Goal: Task Accomplishment & Management: Manage account settings

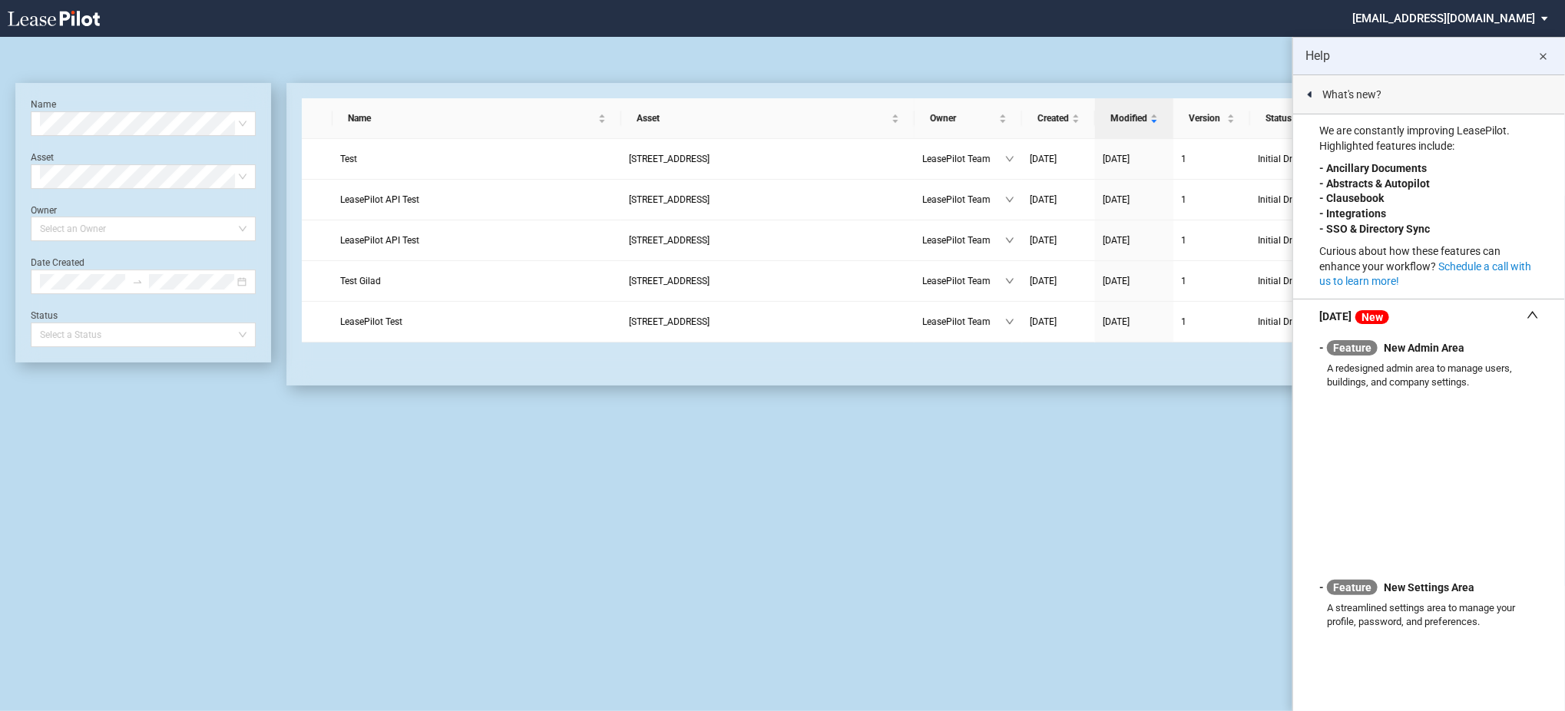
click at [1550, 55] on md-icon "close" at bounding box center [1543, 57] width 18 height 18
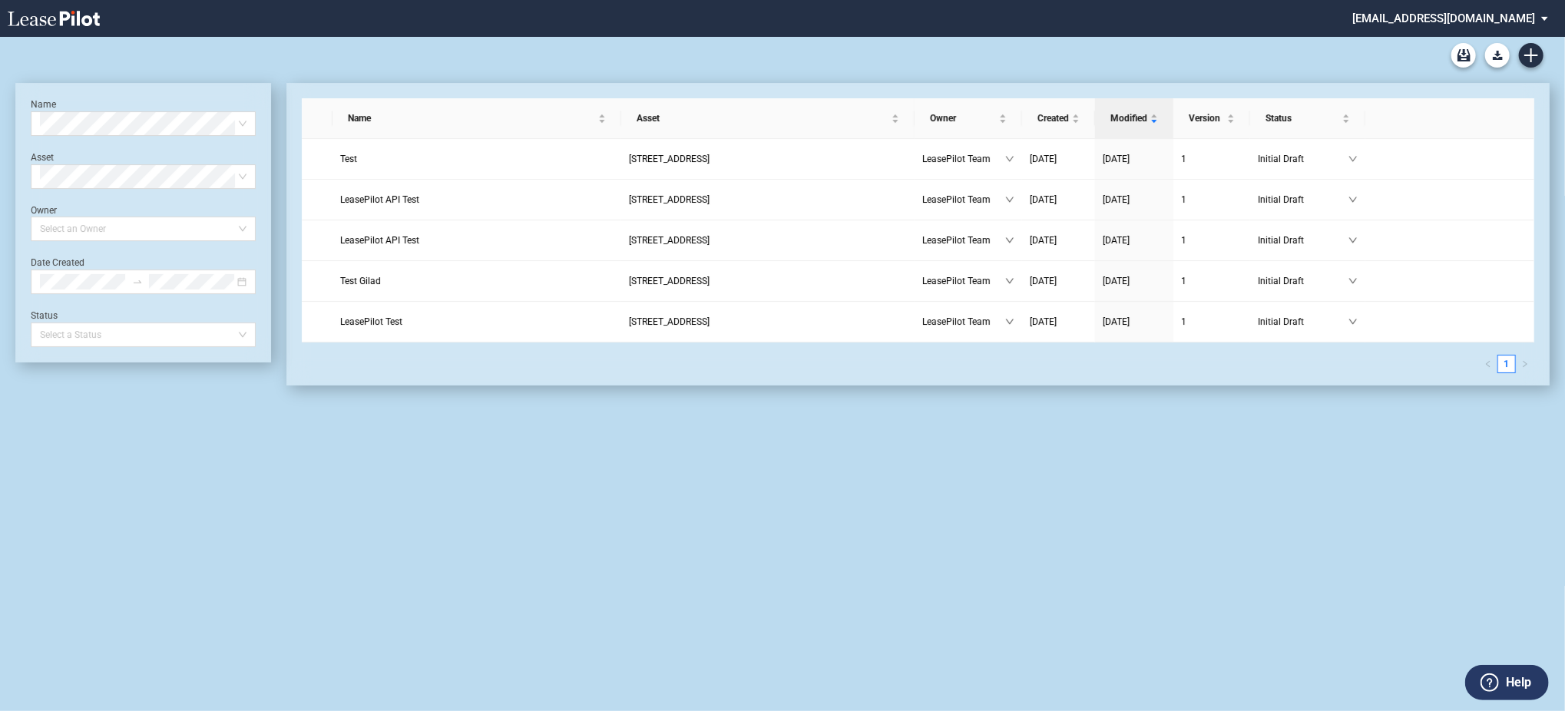
click at [1527, 22] on md-select "admin@leasepilot.co Super Admin Area Admin Area Settings Sign Out" at bounding box center [1456, 17] width 210 height 35
click at [1479, 35] on div "Super Admin Area" at bounding box center [1467, 41] width 85 height 15
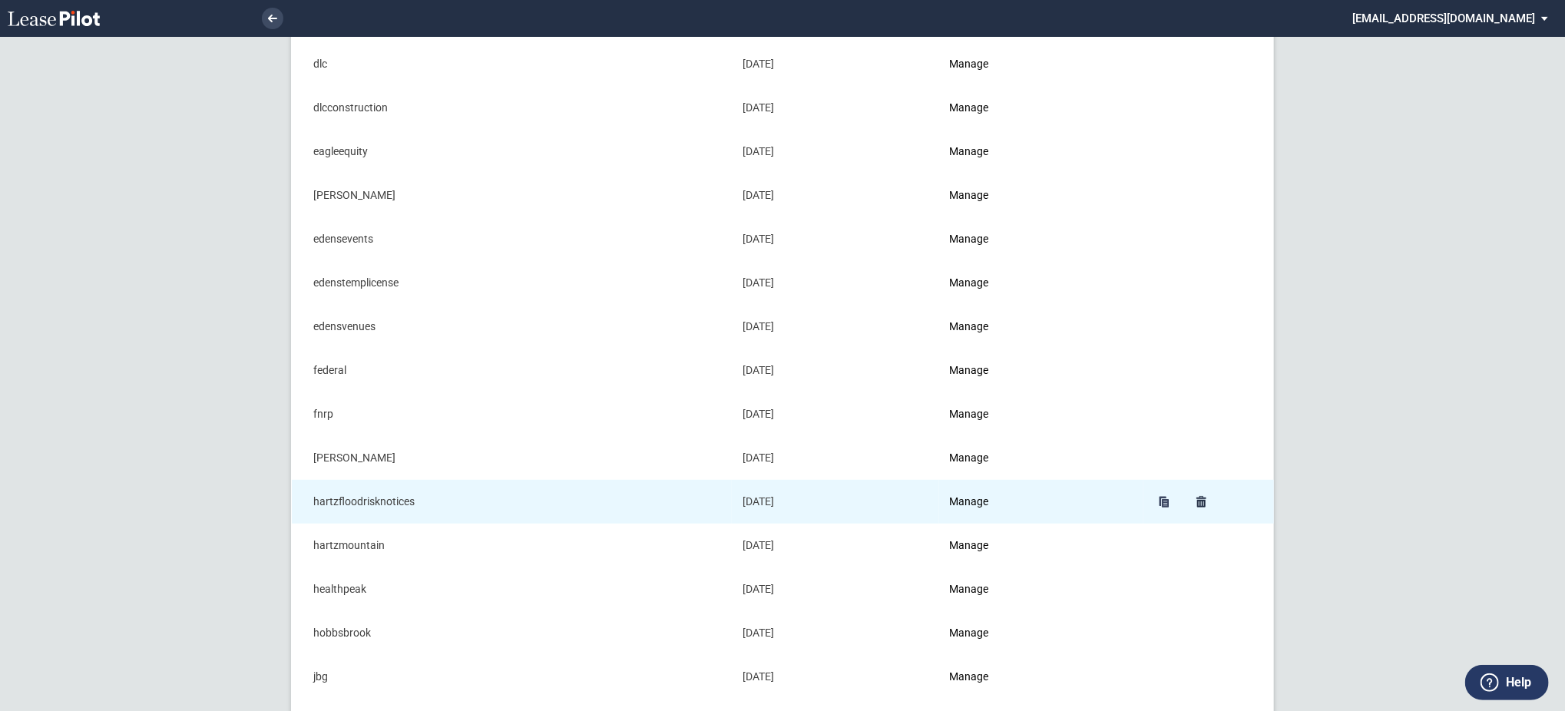
scroll to position [716, 0]
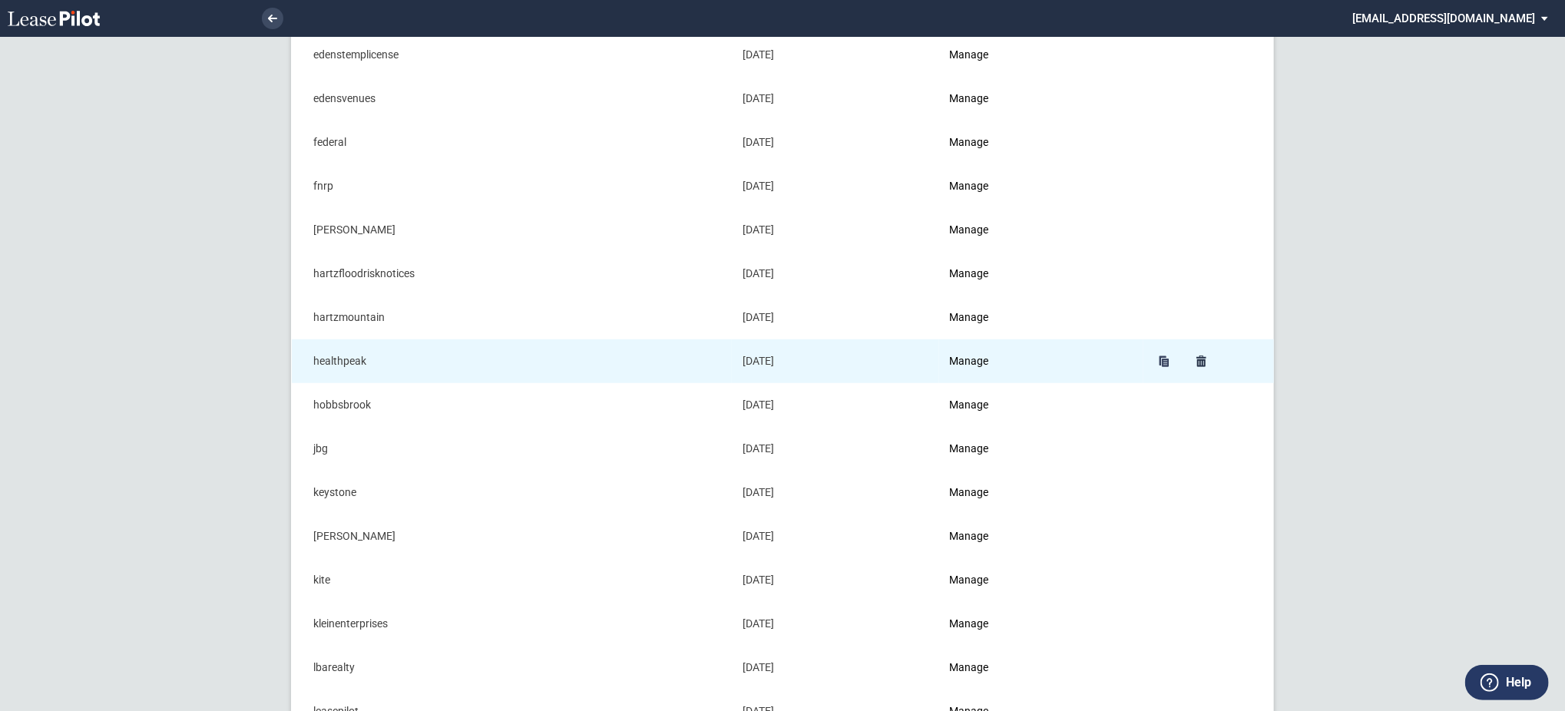
click at [990, 354] on td "Manage" at bounding box center [1041, 361] width 204 height 44
click at [989, 362] on link "Manage" at bounding box center [969, 361] width 39 height 12
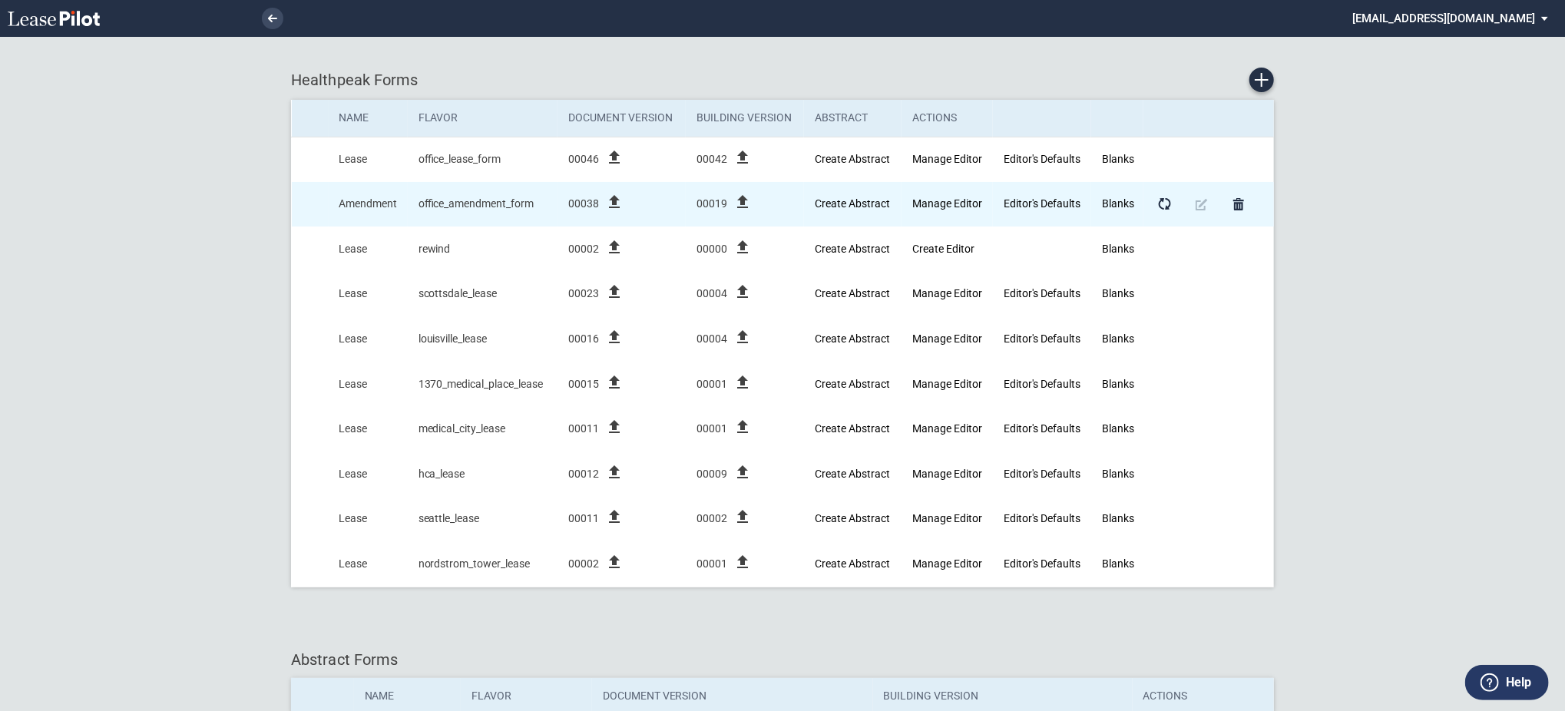
click at [617, 204] on icon "file_upload" at bounding box center [614, 202] width 18 height 18
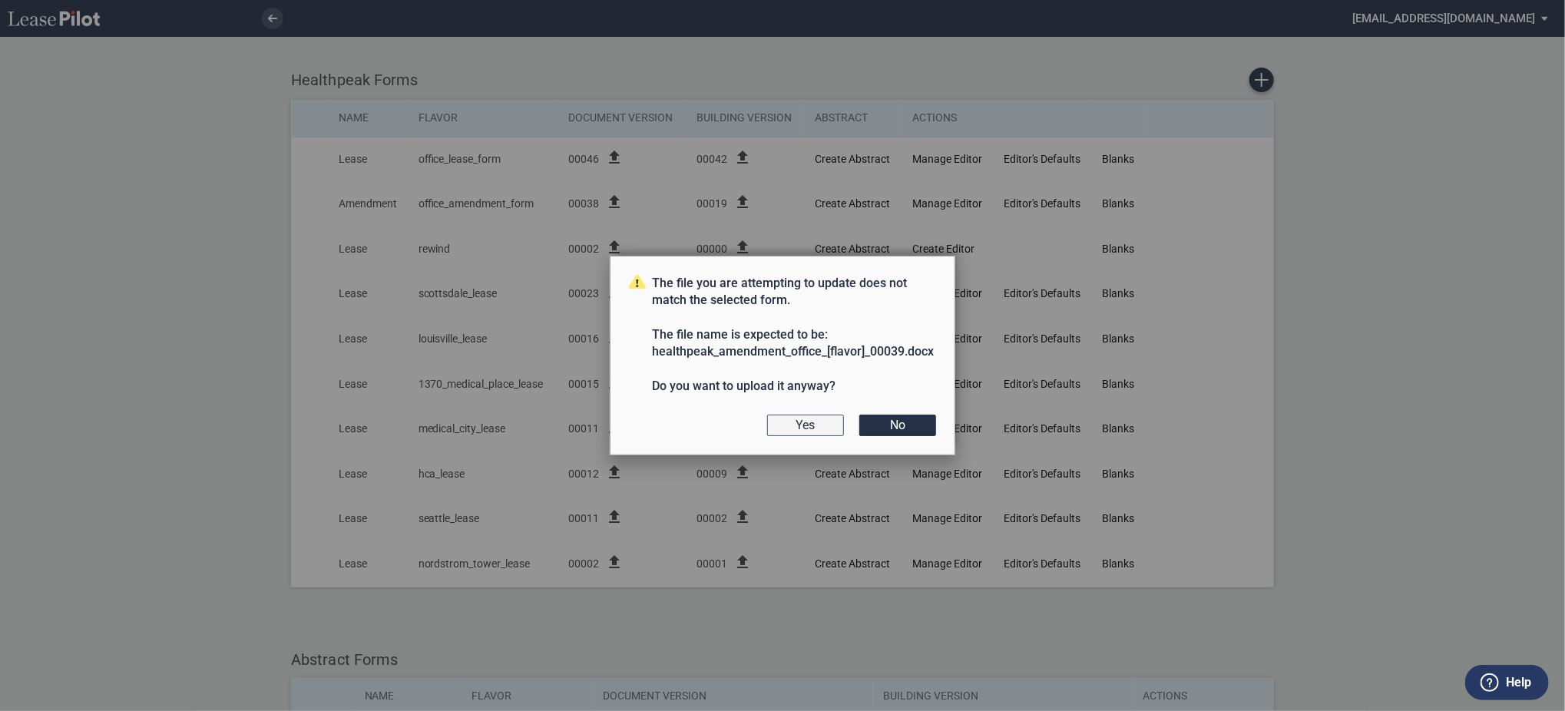
click at [782, 426] on button "Yes" at bounding box center [805, 425] width 77 height 21
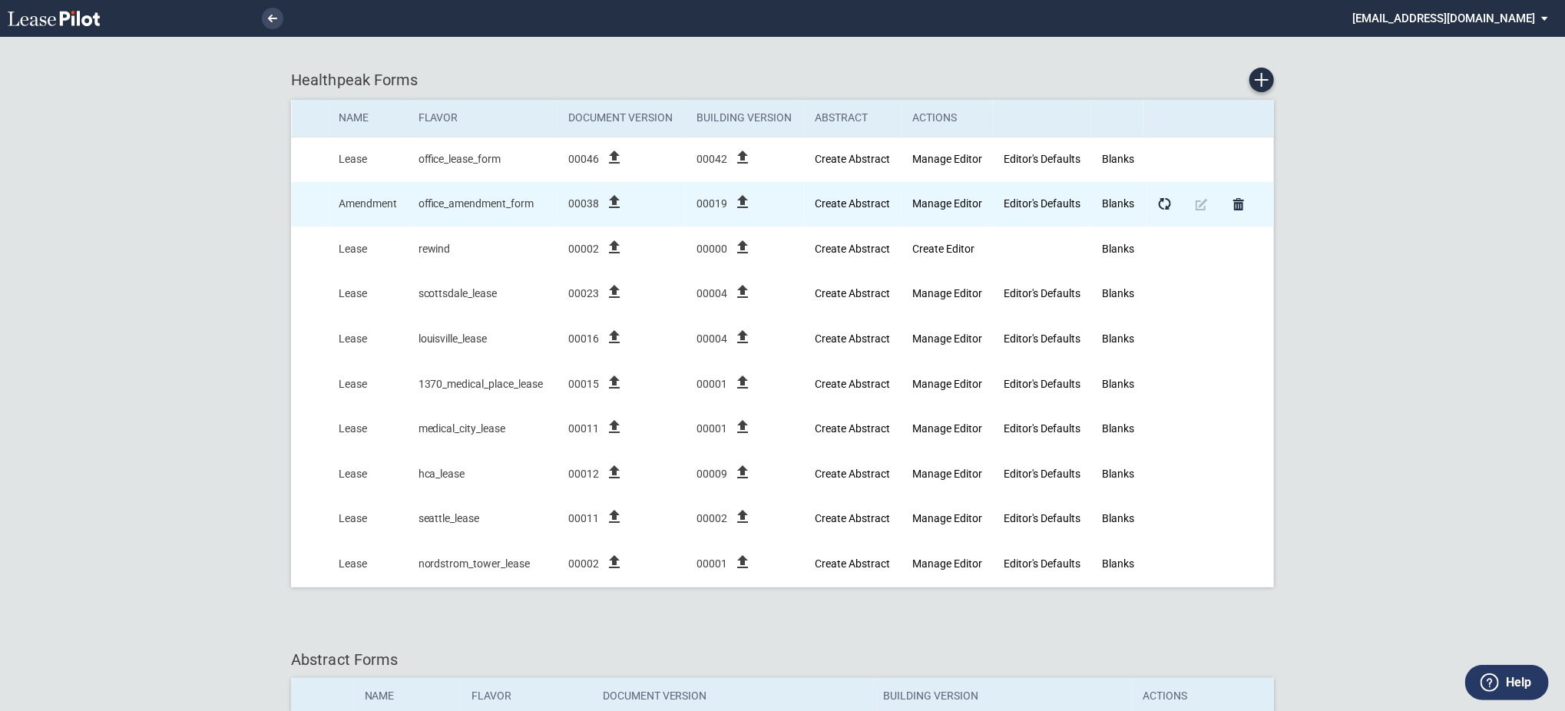
drag, startPoint x: 959, startPoint y: 201, endPoint x: 983, endPoint y: 213, distance: 26.4
click at [983, 213] on td "Manage Editor" at bounding box center [946, 204] width 91 height 45
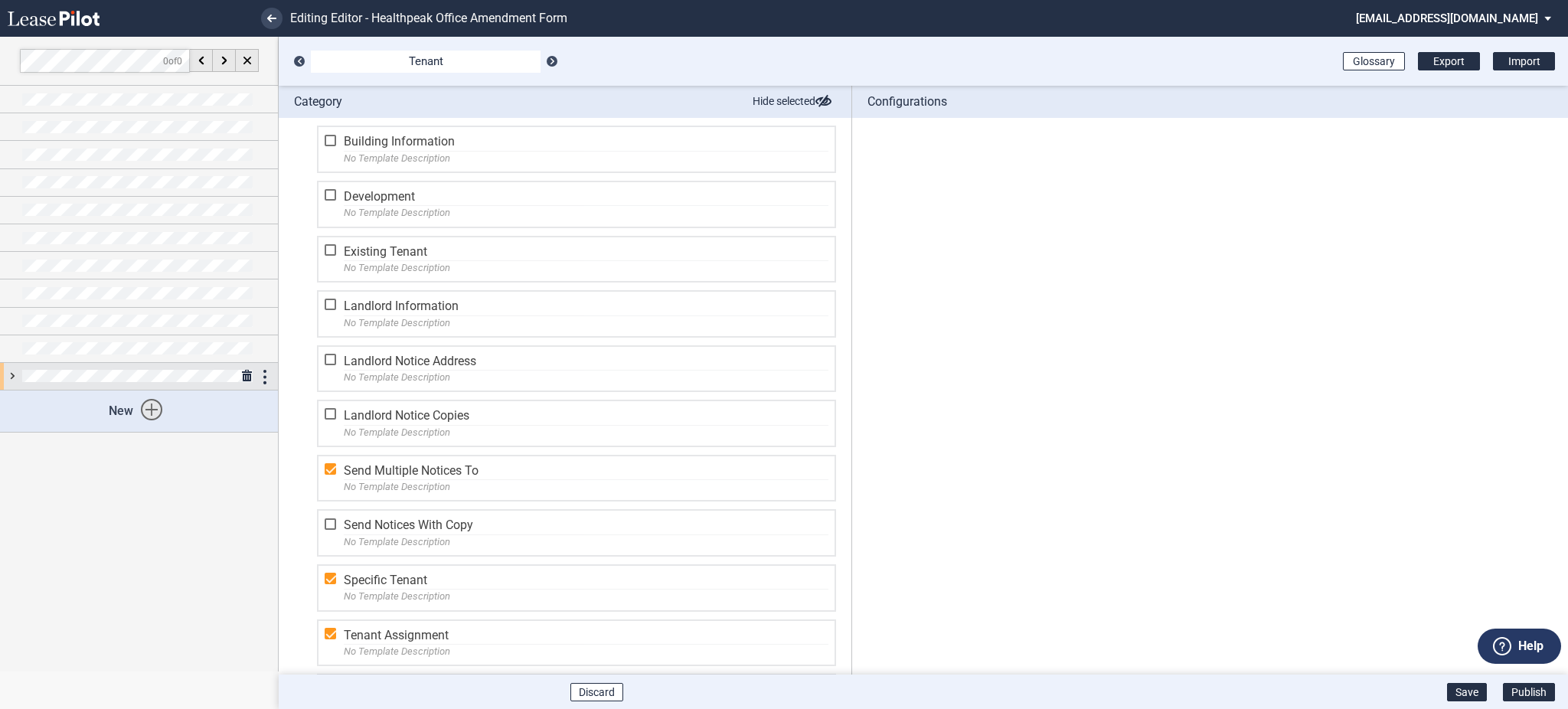
click at [12, 378] on div at bounding box center [139, 376] width 278 height 27
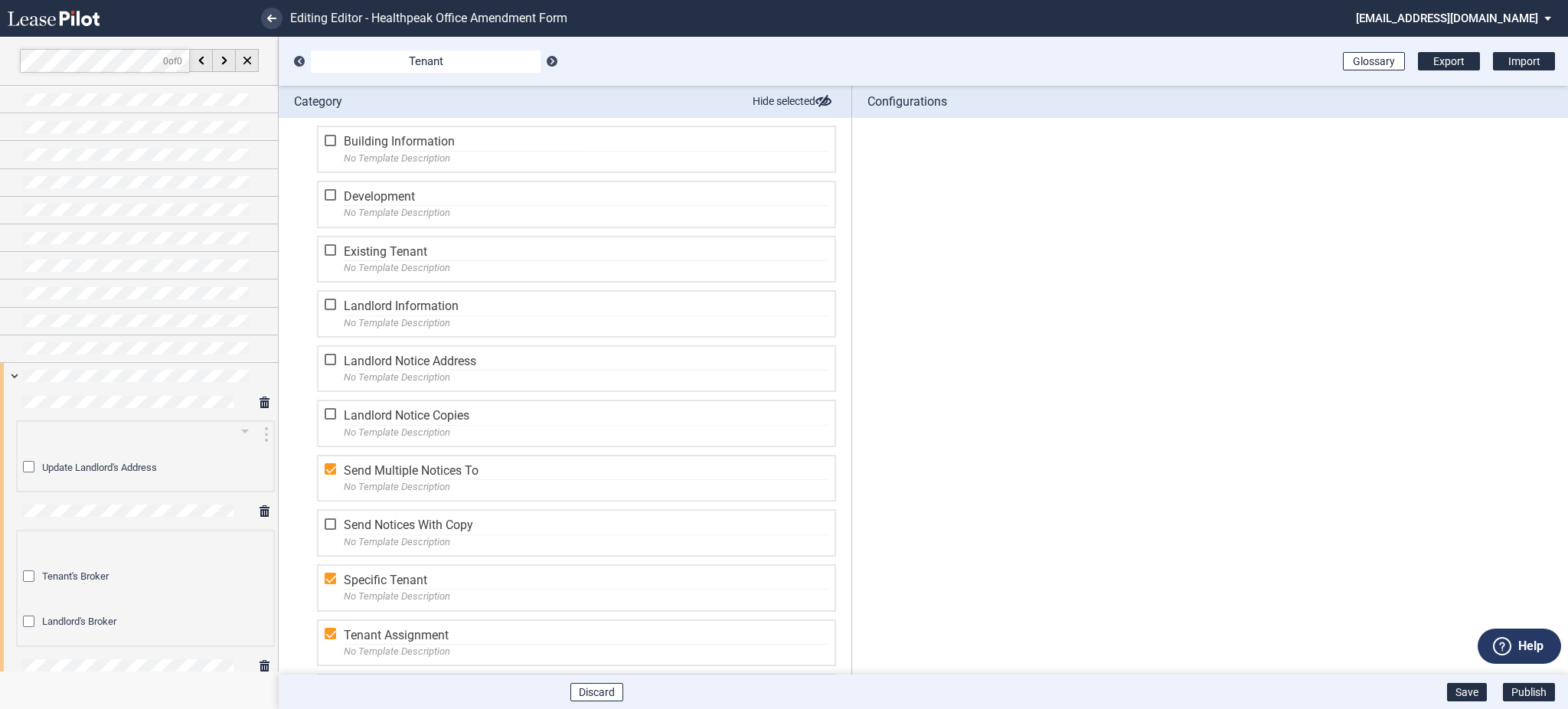
click at [61, 463] on span "Update Landlord's Address" at bounding box center [99, 468] width 115 height 12
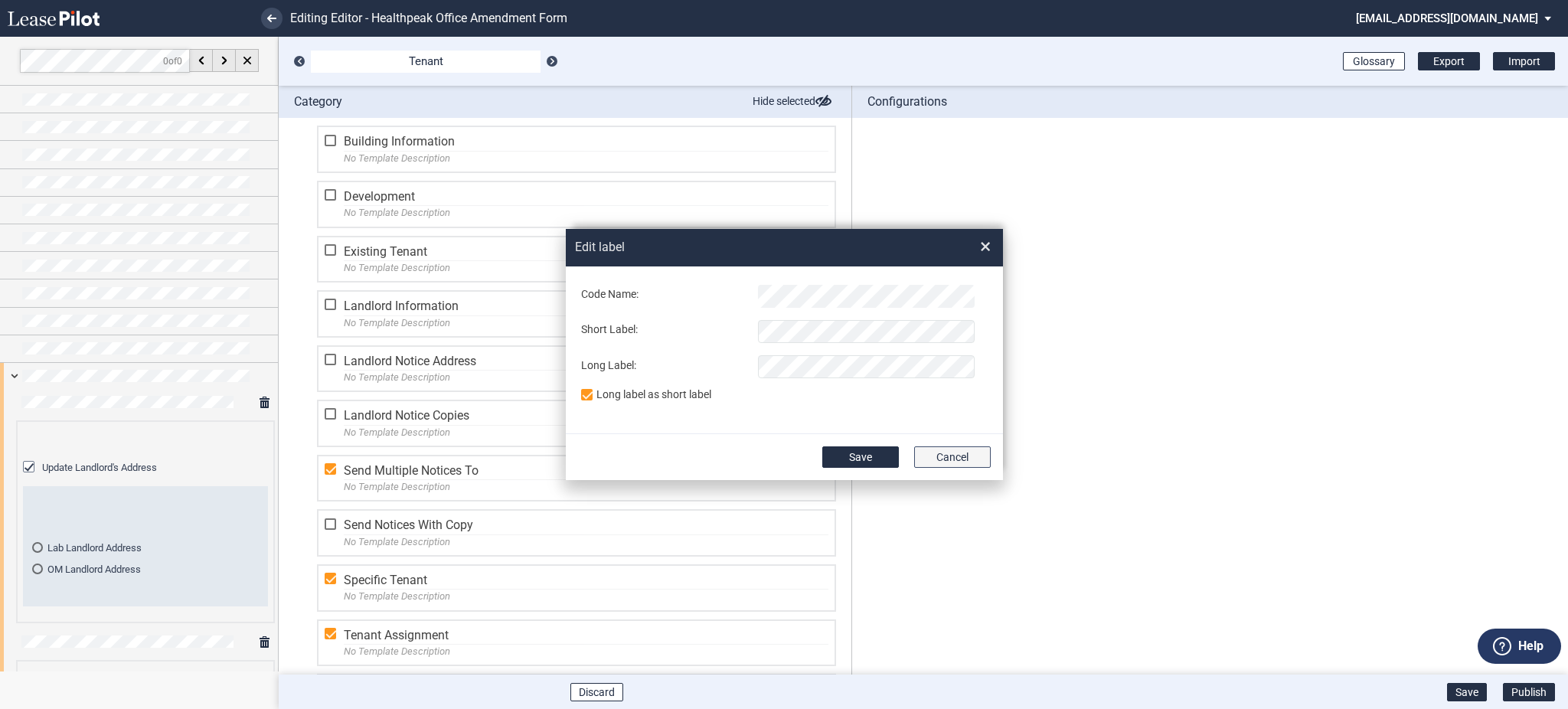
click at [935, 460] on button "Cancel" at bounding box center [953, 457] width 77 height 21
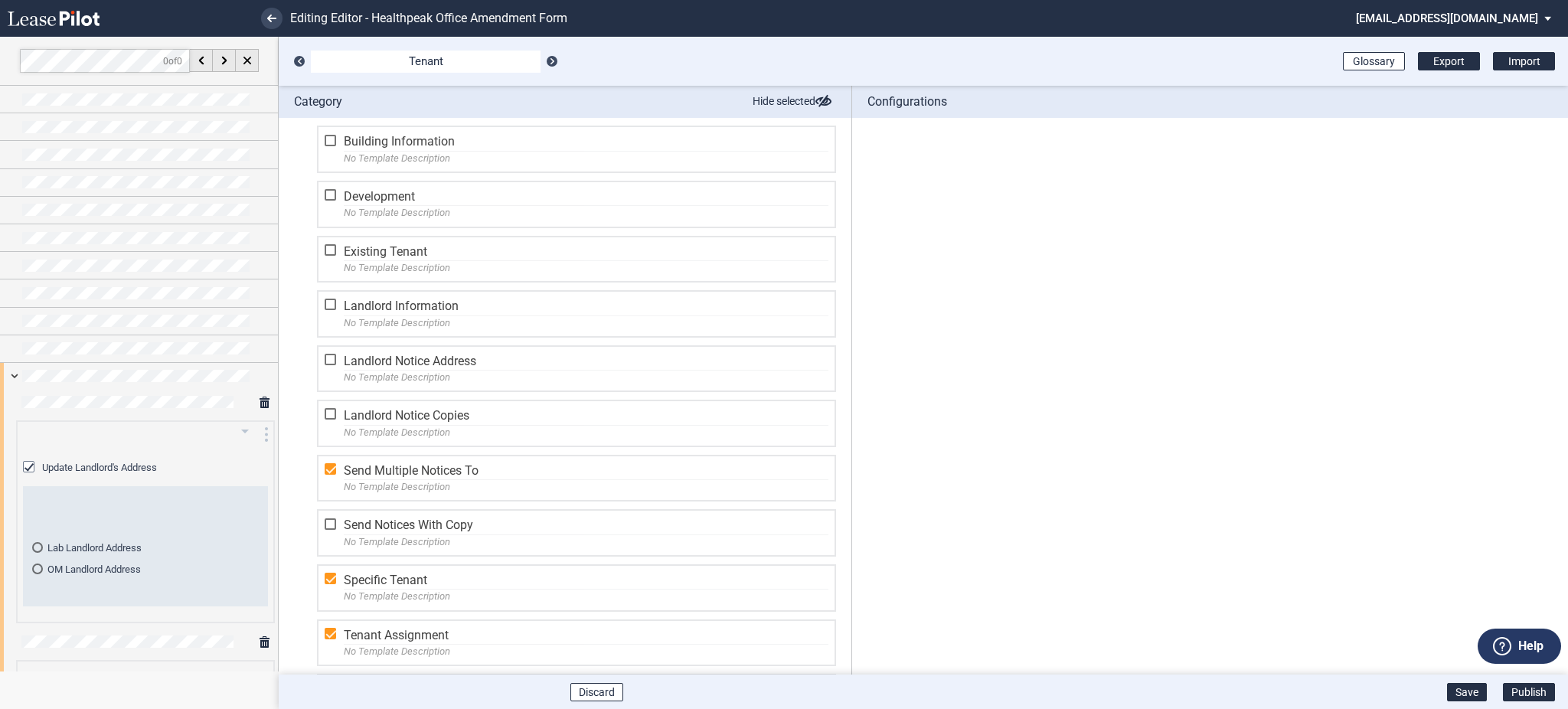
click at [127, 568] on span "OM Landlord Address" at bounding box center [95, 569] width 94 height 12
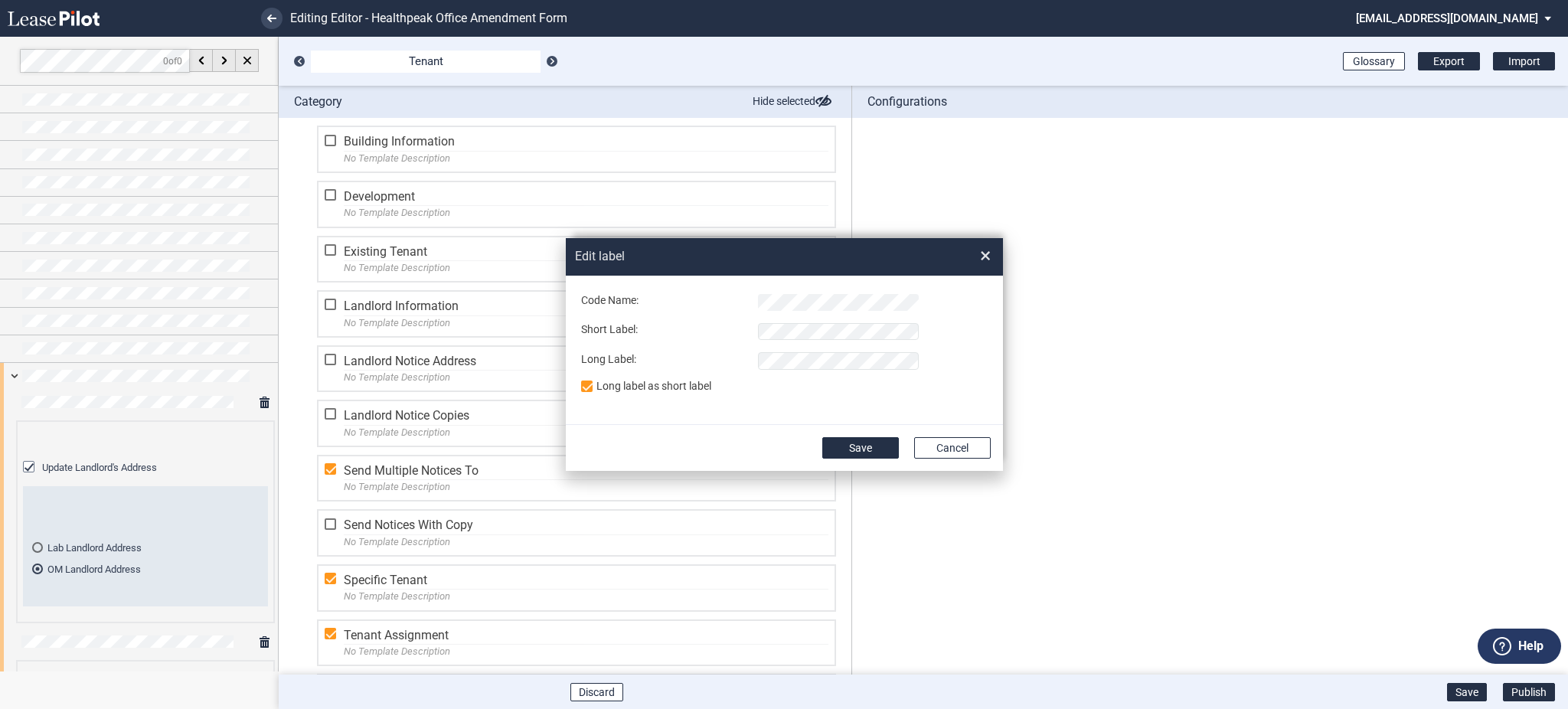
click at [127, 470] on div "Edit label × Code Name: Short Label: Long Label: Long label as short label Save…" at bounding box center [784, 354] width 1568 height 709
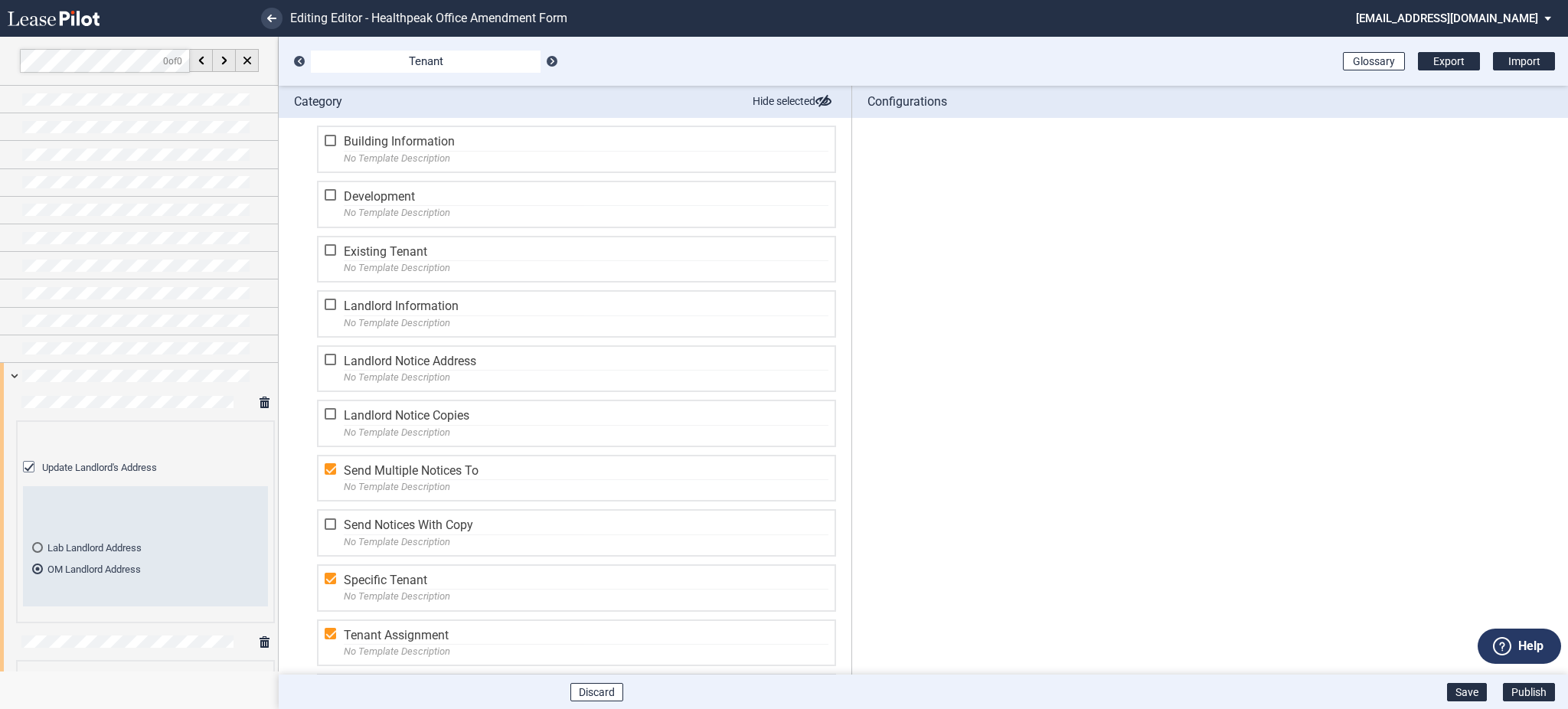
click at [127, 470] on span "Update Landlord's Address" at bounding box center [99, 468] width 115 height 12
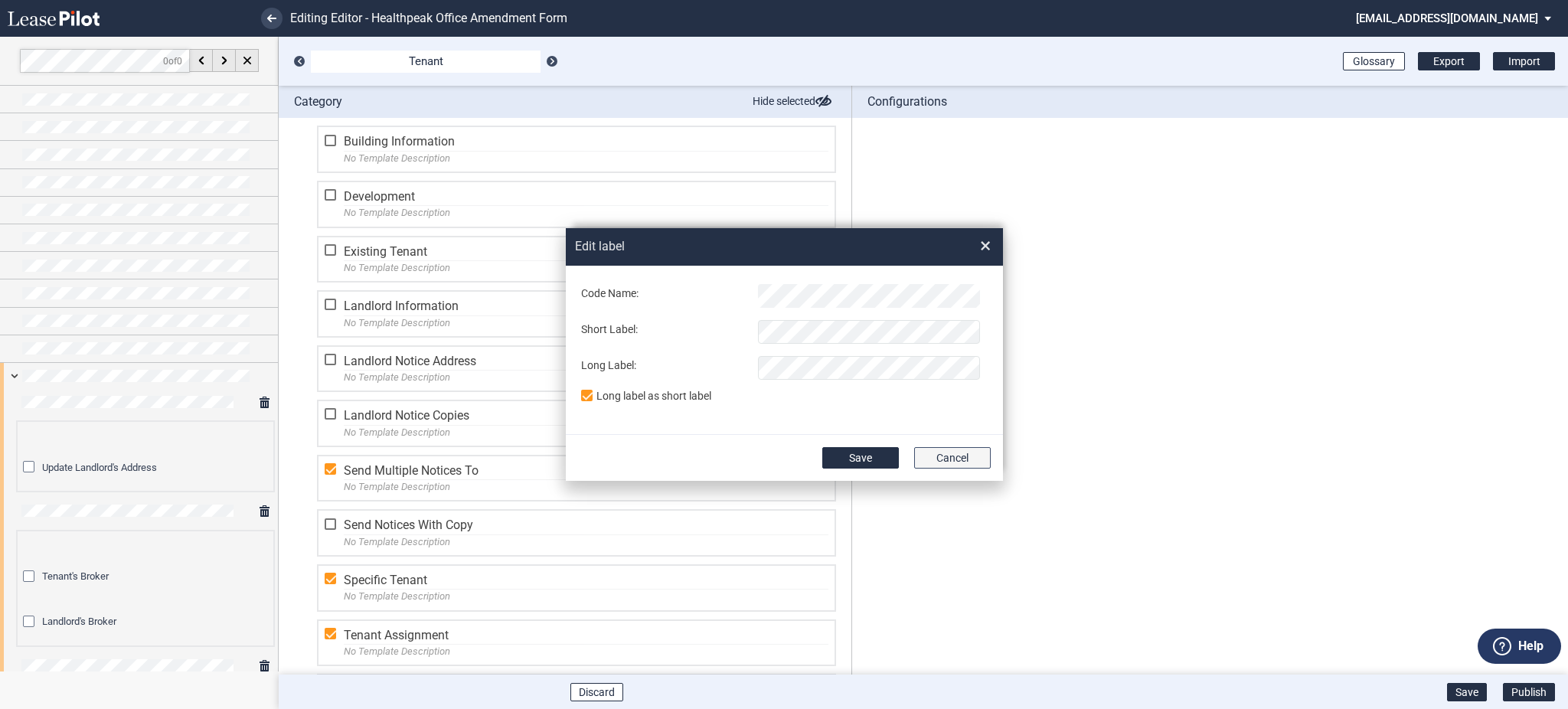
click at [959, 462] on button "Cancel" at bounding box center [953, 457] width 77 height 21
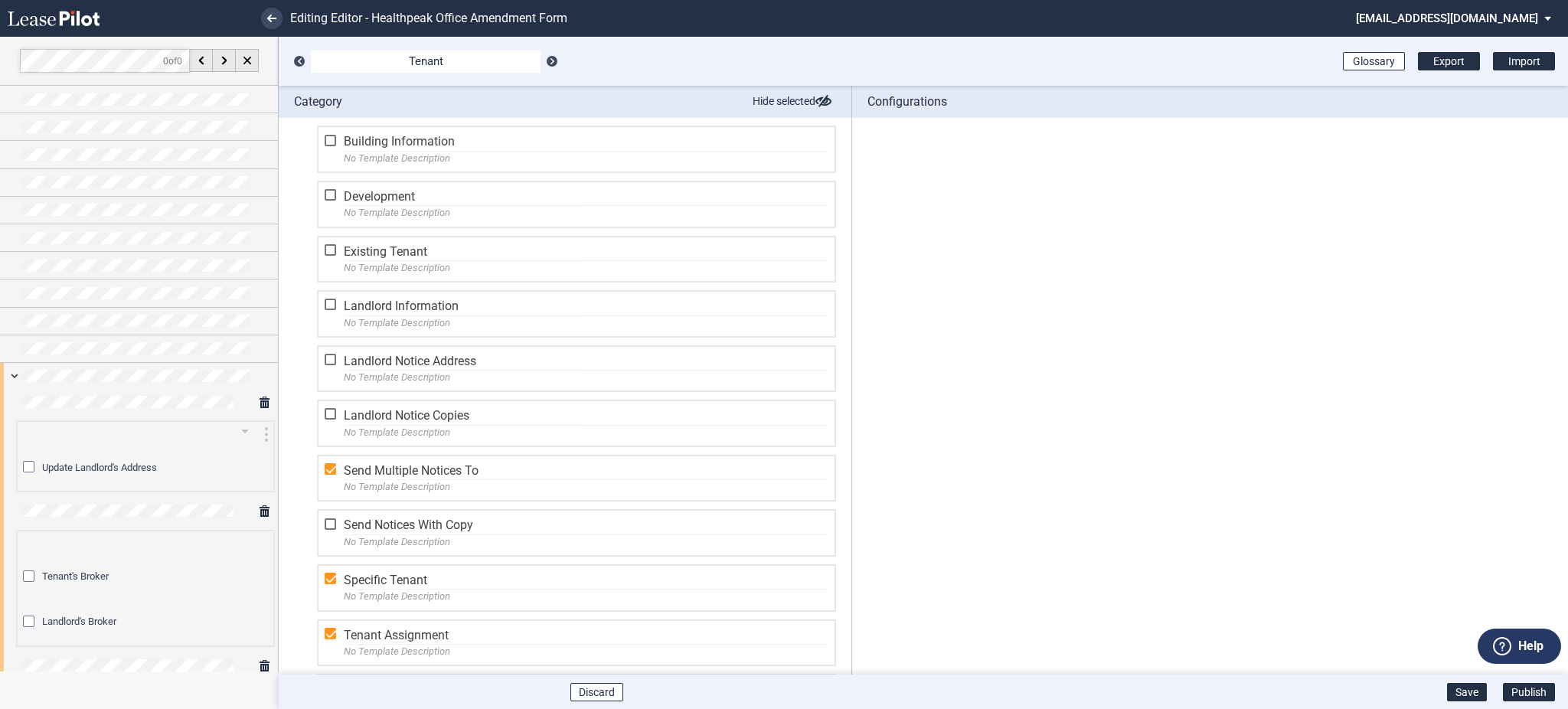
click at [56, 464] on span "Update Landlord's Address" at bounding box center [99, 468] width 115 height 12
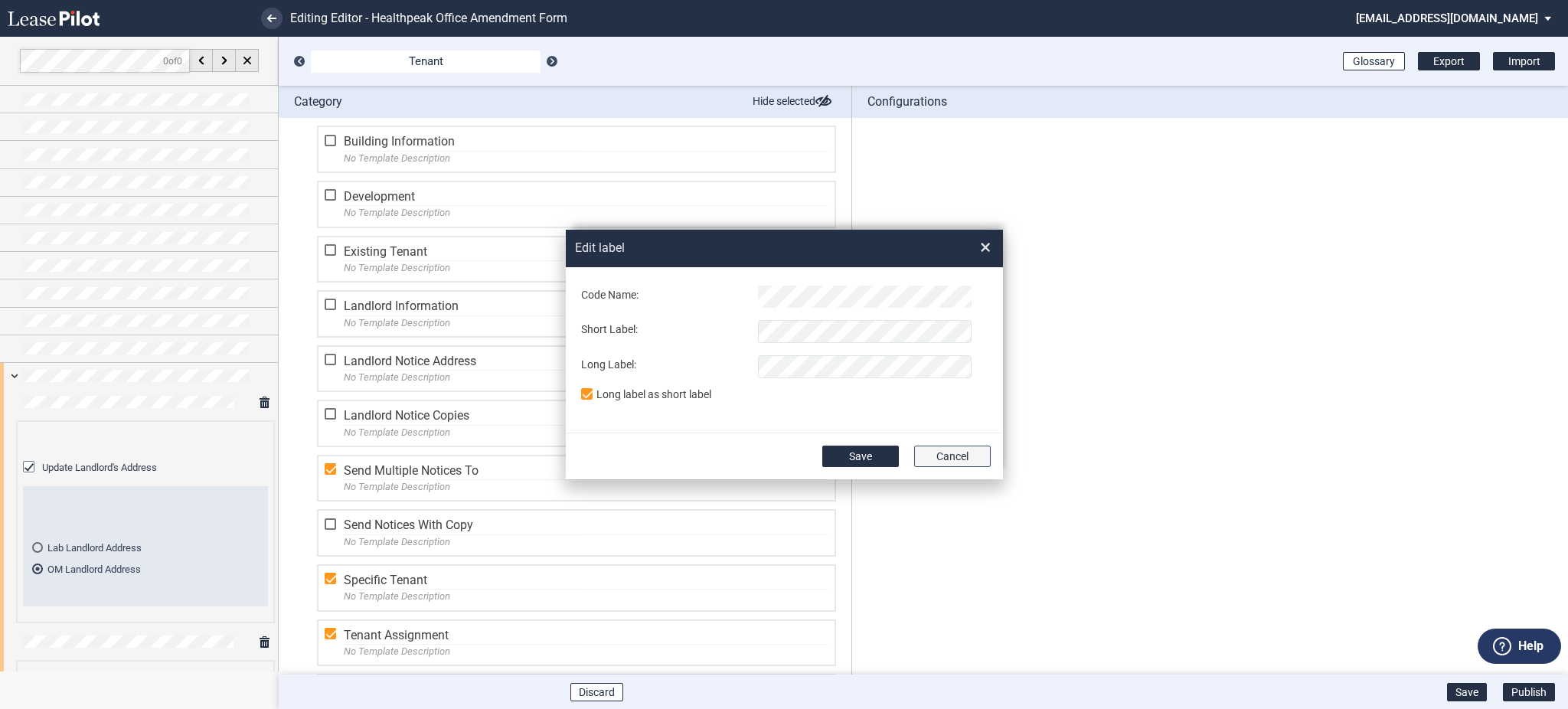
click at [929, 459] on button "Cancel" at bounding box center [953, 456] width 77 height 21
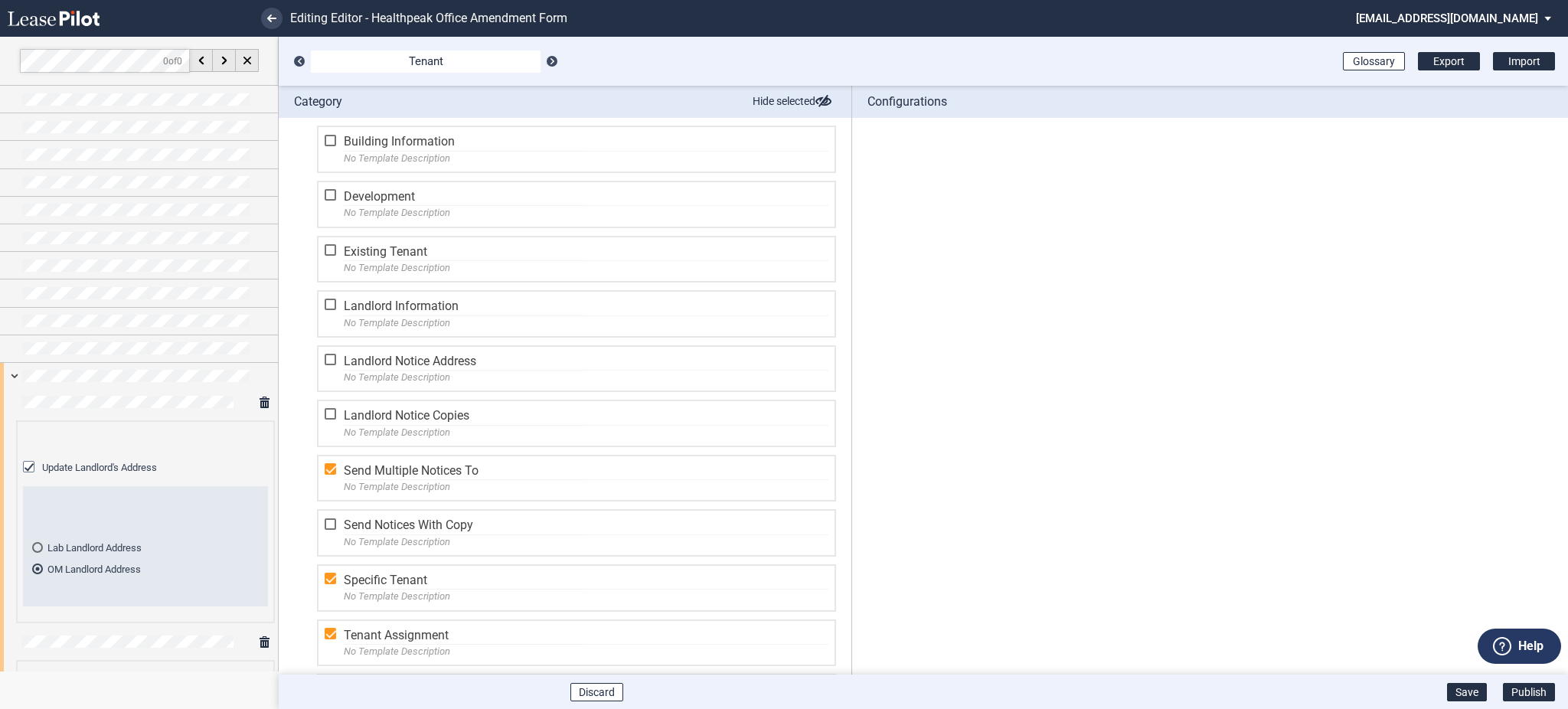
click at [121, 473] on span "Update Landlord's Address" at bounding box center [99, 468] width 115 height 12
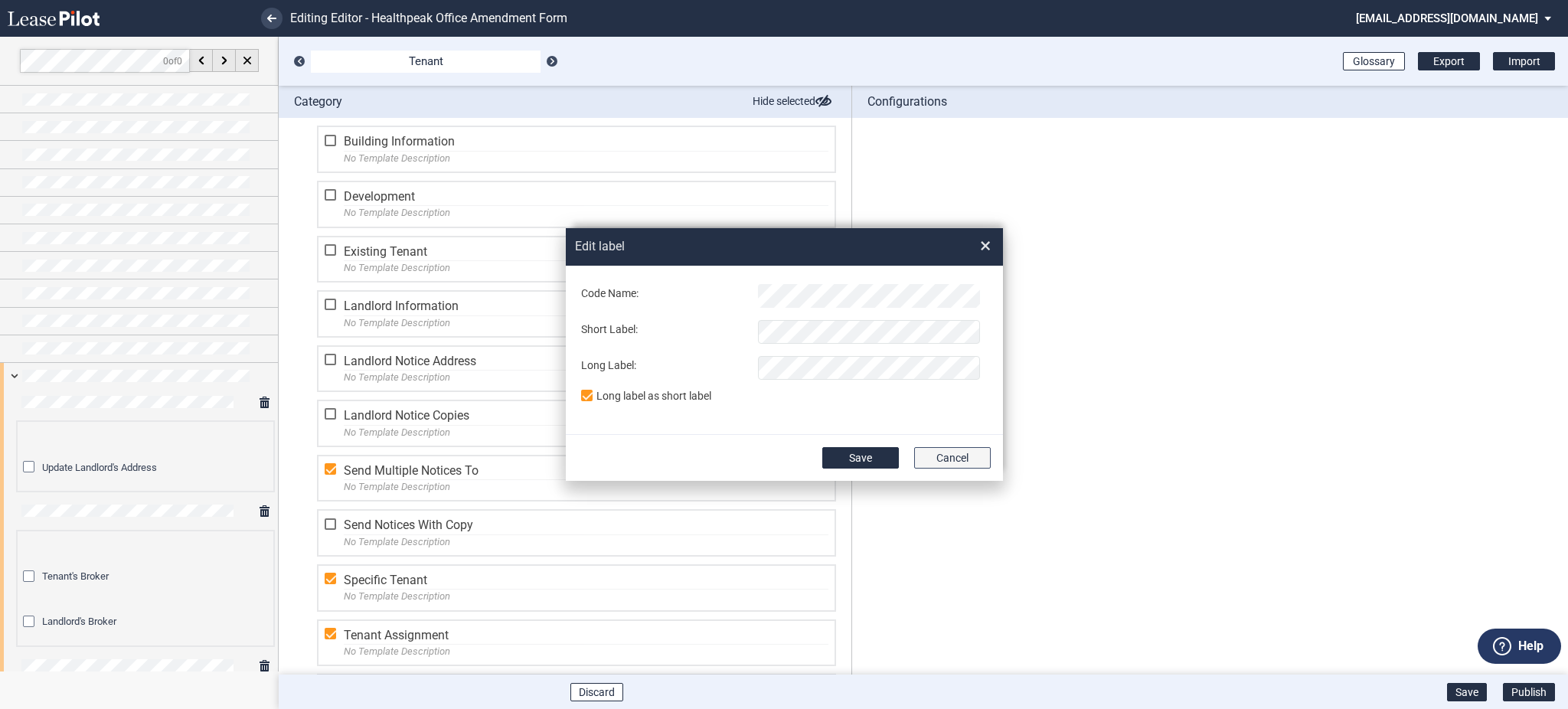
click at [954, 458] on button "Cancel" at bounding box center [953, 457] width 77 height 21
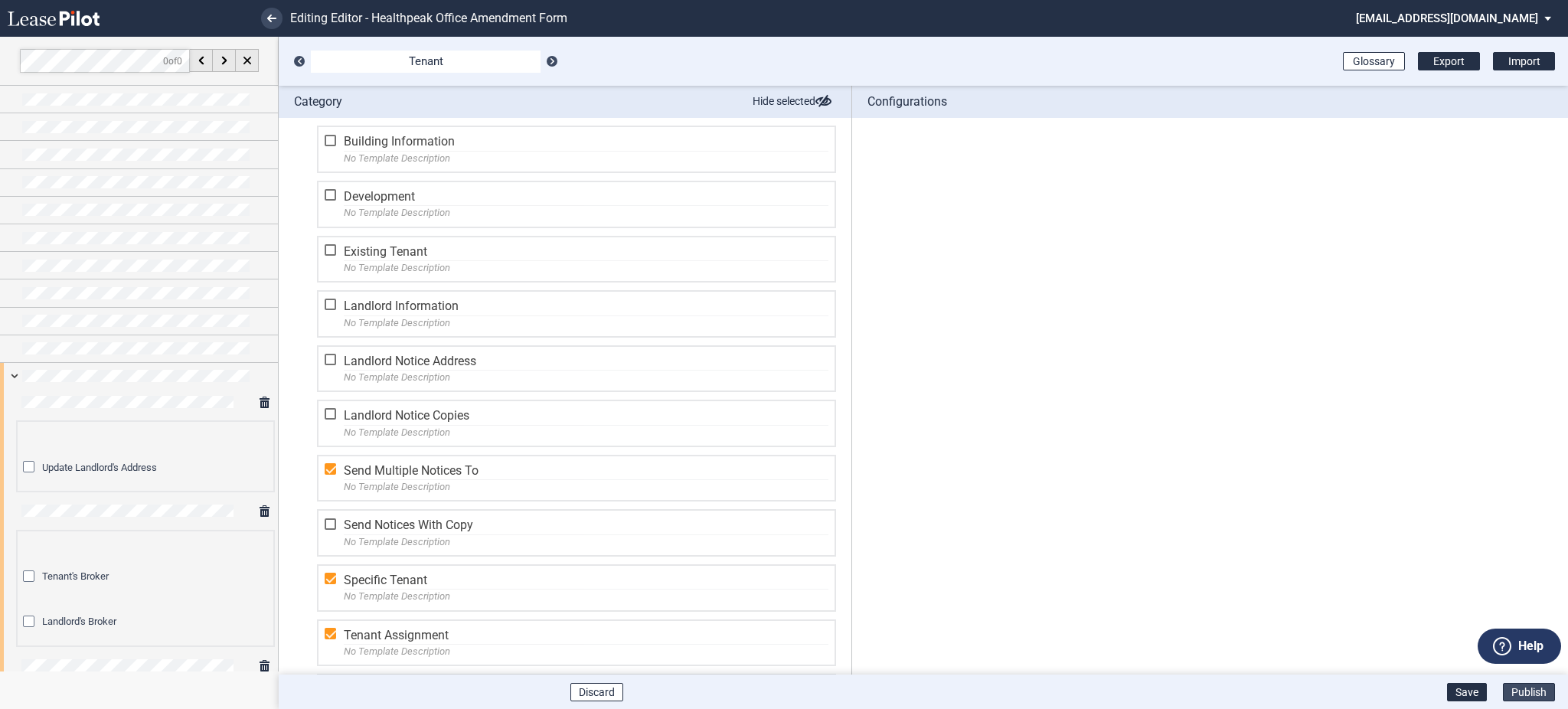
click at [1512, 690] on button "Publish" at bounding box center [1529, 692] width 52 height 18
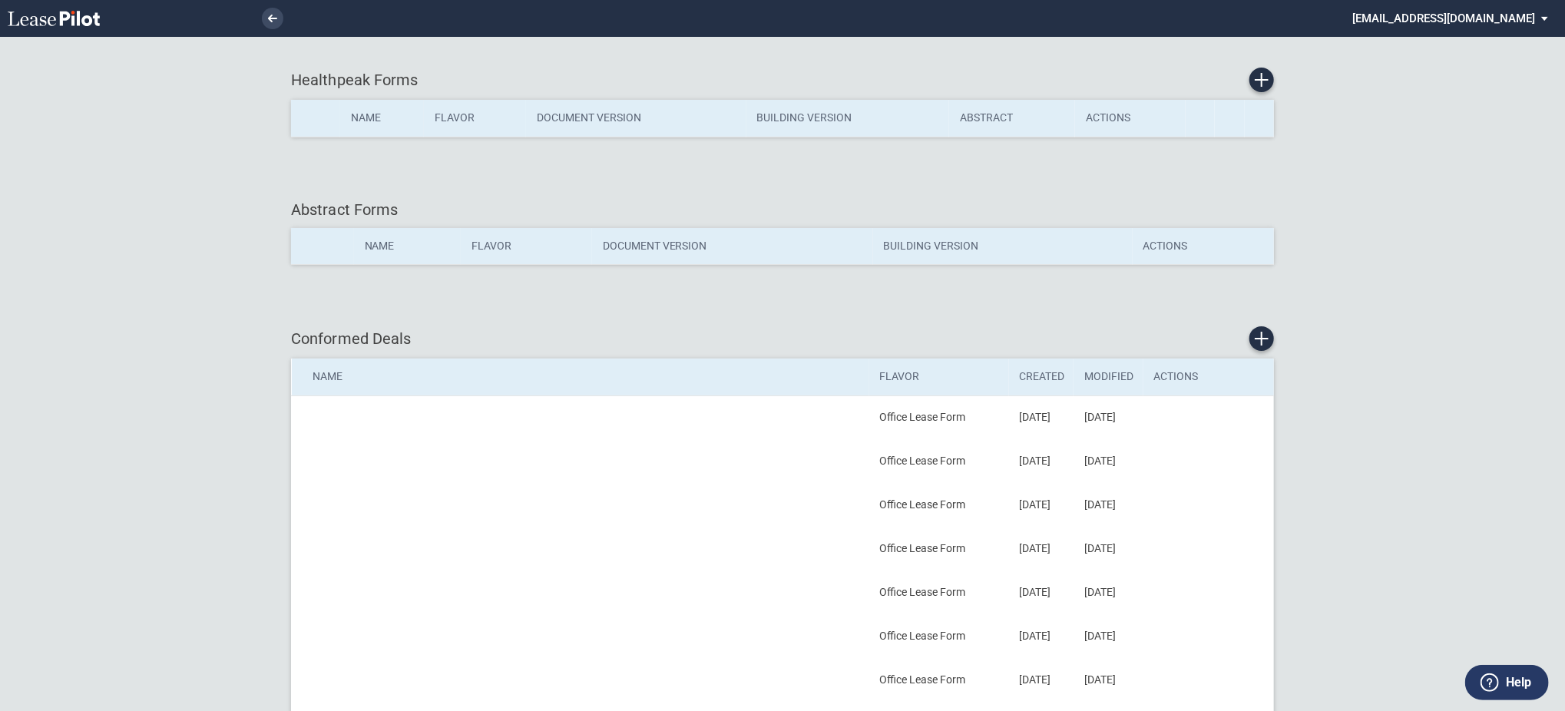
click at [1430, 16] on md-select "[EMAIL_ADDRESS][DOMAIN_NAME] Super Admin Area Admin Area Settings Sign Out" at bounding box center [1456, 17] width 210 height 35
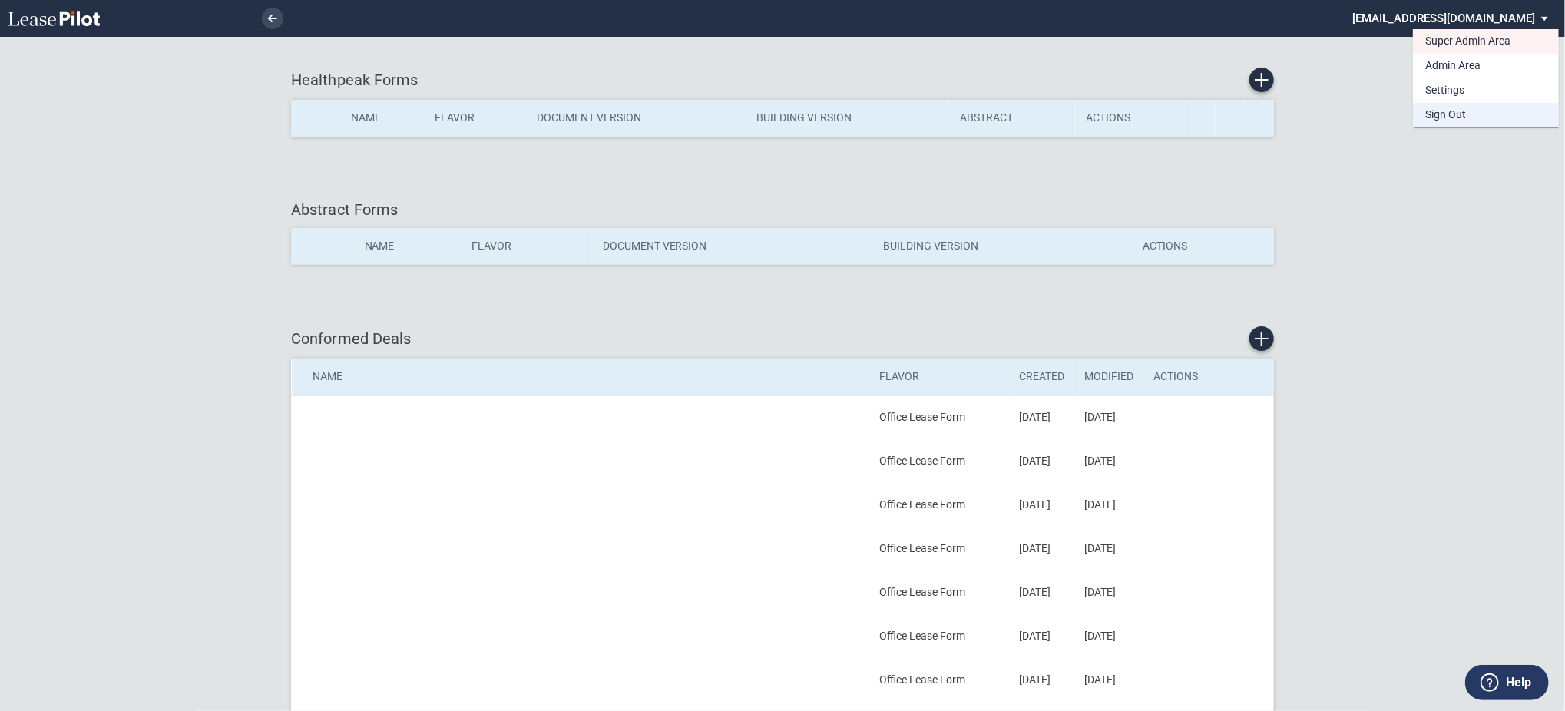
click at [1434, 124] on md-option "Sign Out" at bounding box center [1486, 115] width 146 height 25
